Goal: Understand process/instructions: Learn how to perform a task or action

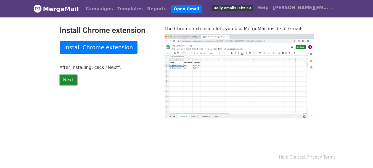
click at [66, 80] on link "Next" at bounding box center [68, 80] width 17 height 10
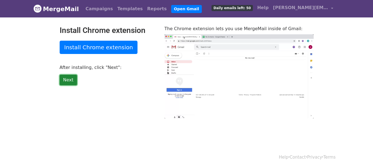
type input "16.69"
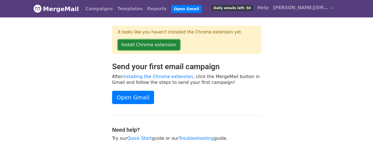
click at [142, 46] on link "Install Chrome extension" at bounding box center [149, 44] width 62 height 10
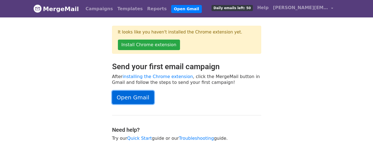
click at [131, 96] on link "Open Gmail" at bounding box center [133, 97] width 42 height 13
